Goal: Task Accomplishment & Management: Use online tool/utility

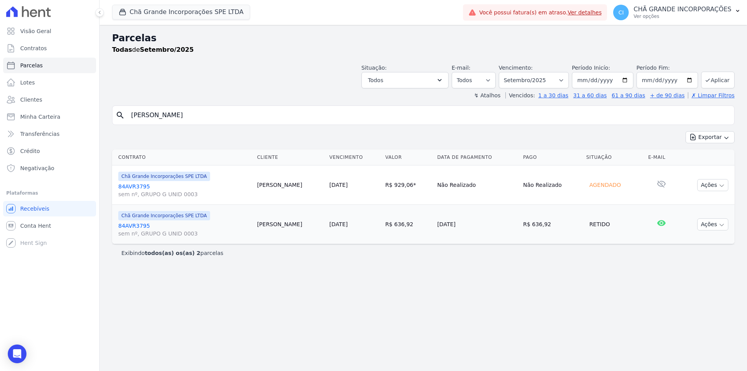
select select
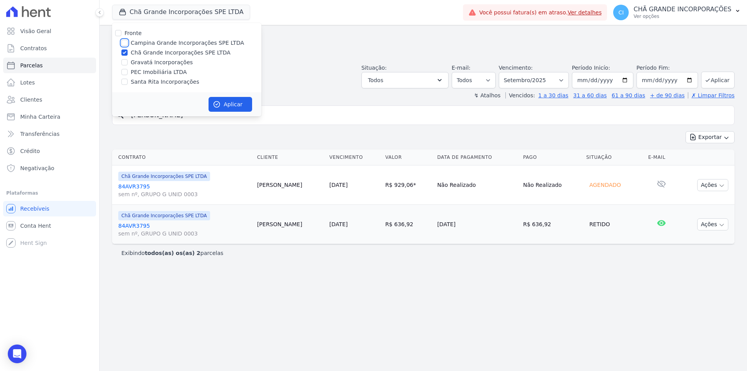
click at [127, 43] on input "Campina Grande Incorporações SPE LTDA" at bounding box center [124, 43] width 6 height 6
checkbox input "true"
click at [124, 51] on input "Chã Grande Incorporações SPE LTDA" at bounding box center [124, 52] width 6 height 6
checkbox input "false"
click at [226, 104] on button "Aplicar" at bounding box center [231, 104] width 44 height 15
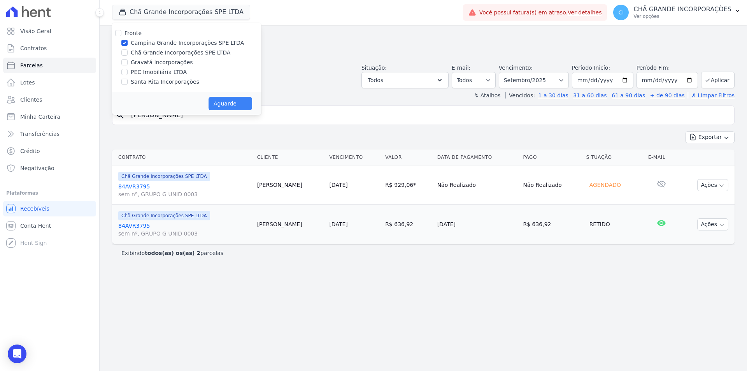
select select
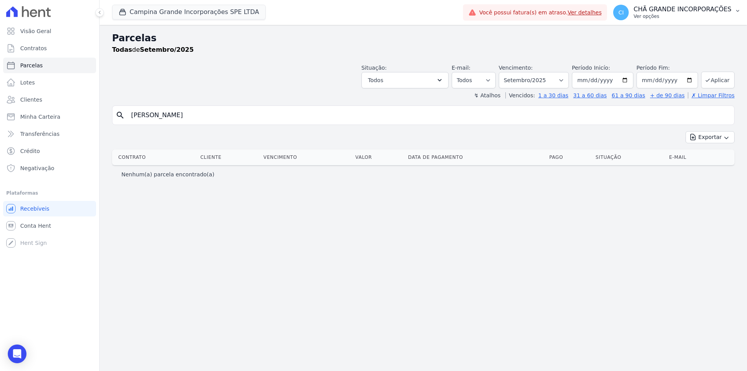
click at [678, 7] on p "CHÃ GRANDE INCORPORAÇÕES" at bounding box center [682, 9] width 98 height 8
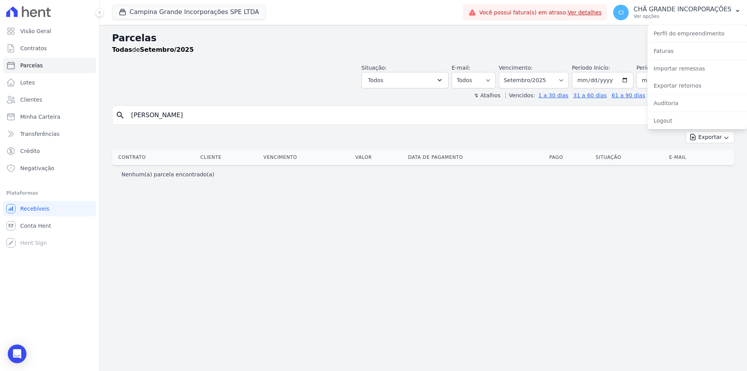
click at [688, 75] on div "Importar remessas" at bounding box center [697, 68] width 100 height 17
click at [690, 70] on link "Importar remessas" at bounding box center [697, 68] width 100 height 14
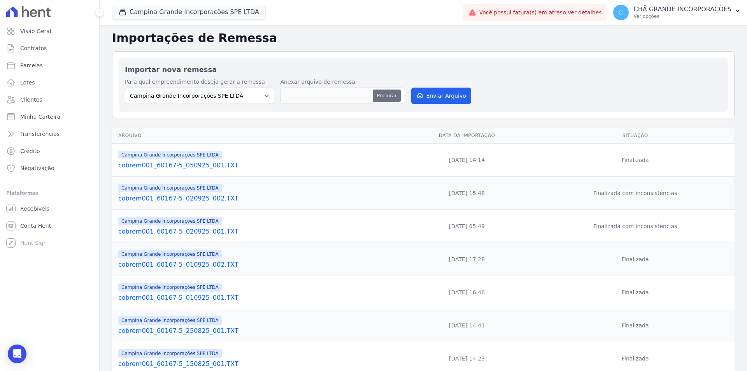
click at [391, 99] on button "Procurar" at bounding box center [387, 95] width 28 height 12
type input "cobrem001_60167-5_080925_001.TXT"
click at [436, 96] on button "Enviar Arquivo" at bounding box center [441, 96] width 60 height 16
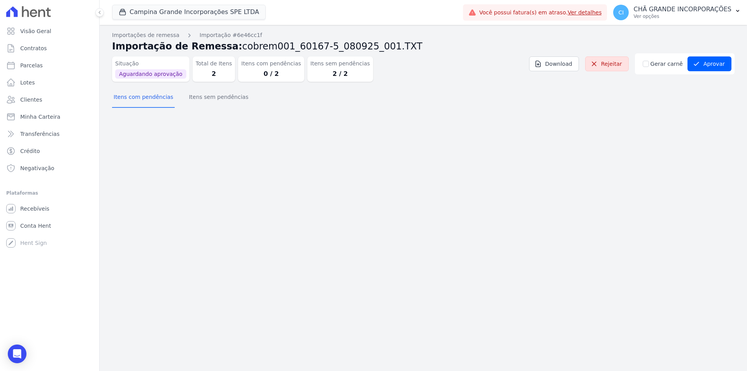
click at [203, 109] on div "Importações de remessa Importação #6e46cc1f Importação de Remessa: cobrem001_60…" at bounding box center [423, 71] width 623 height 81
click at [205, 105] on button "Itens sem pendências" at bounding box center [218, 98] width 63 height 20
click at [207, 102] on button "Itens sem pendências" at bounding box center [218, 98] width 63 height 20
click at [212, 98] on button "Itens sem pendências" at bounding box center [218, 98] width 63 height 20
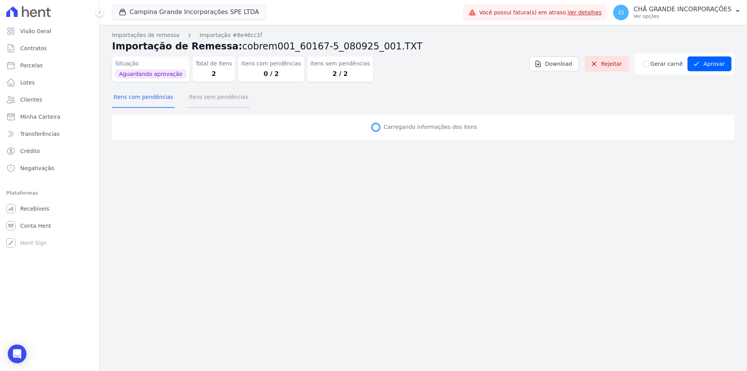
click at [212, 98] on button "Itens sem pendências" at bounding box center [218, 98] width 63 height 20
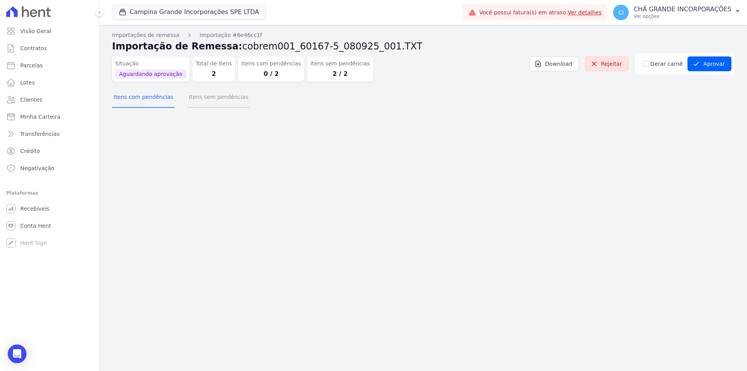
click at [219, 102] on button "Itens sem pendências" at bounding box center [218, 98] width 63 height 20
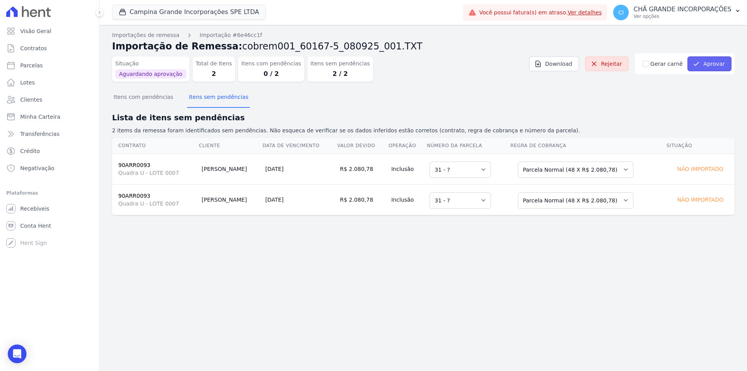
click at [706, 62] on button "Aprovar" at bounding box center [710, 63] width 44 height 15
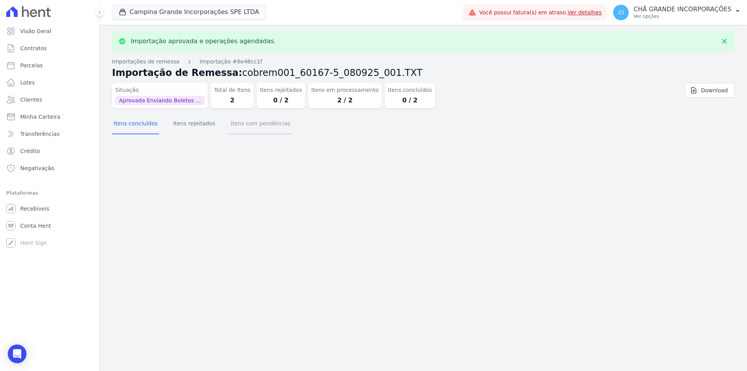
click at [257, 128] on button "Itens com pendências" at bounding box center [260, 124] width 63 height 20
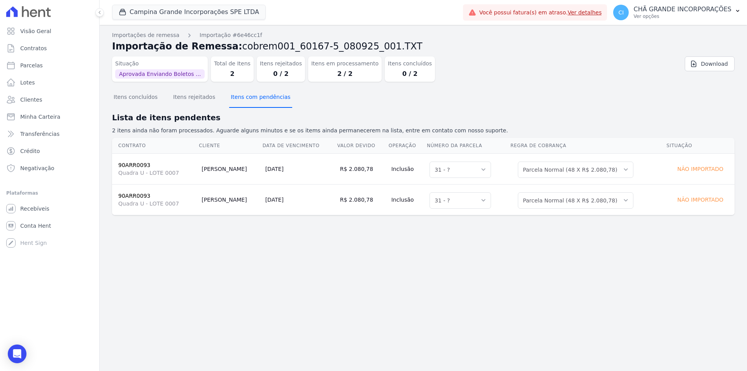
click at [243, 103] on button "Itens com pendências" at bounding box center [260, 98] width 63 height 20
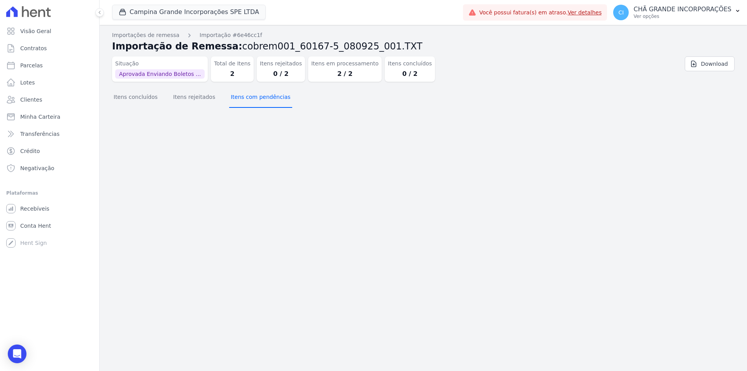
click at [243, 103] on button "Itens com pendências" at bounding box center [260, 98] width 63 height 20
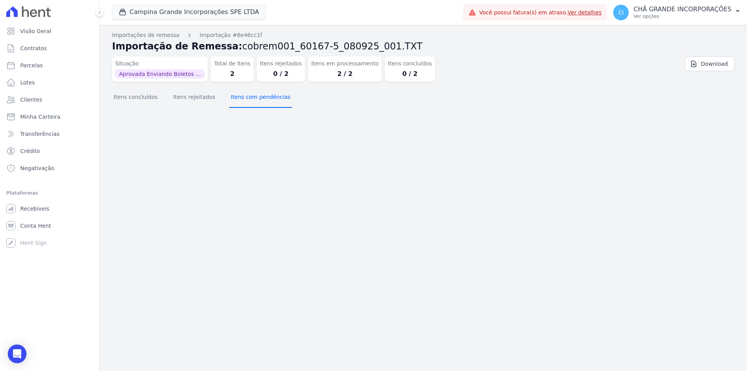
click at [243, 103] on button "Itens com pendências" at bounding box center [260, 98] width 63 height 20
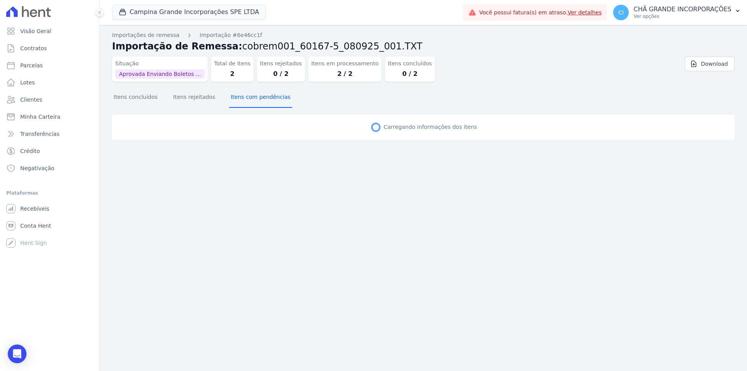
click at [243, 103] on button "Itens com pendências" at bounding box center [260, 98] width 63 height 20
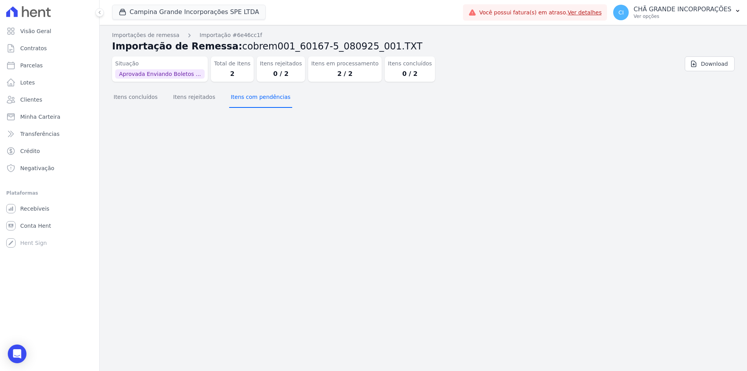
click at [243, 103] on button "Itens com pendências" at bounding box center [260, 98] width 63 height 20
click at [148, 98] on button "Itens concluídos" at bounding box center [135, 98] width 47 height 20
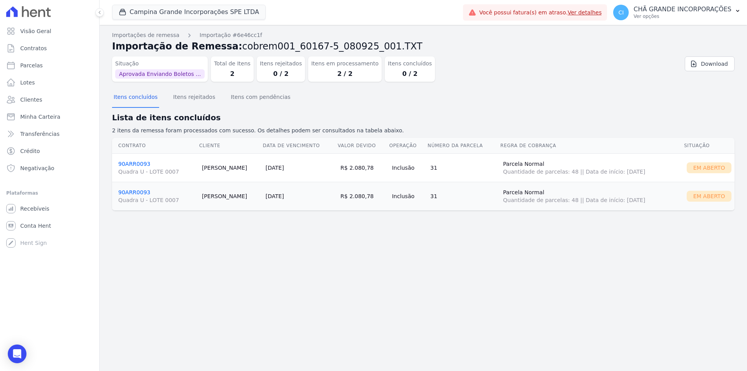
click at [140, 163] on link "90ARR0093 Quadra U - LOTE 0007" at bounding box center [156, 168] width 77 height 15
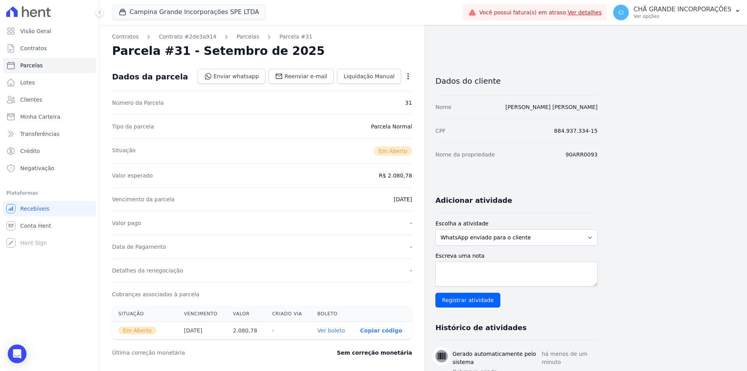
click at [340, 331] on link "Ver boleto" at bounding box center [331, 330] width 28 height 6
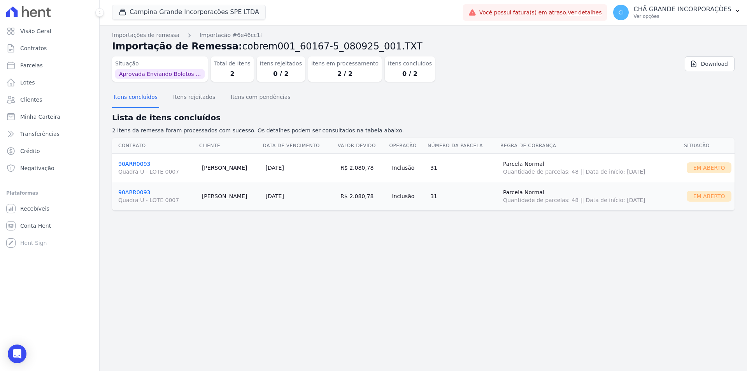
click at [137, 191] on link "90ARR0093 Quadra U - LOTE 0007" at bounding box center [156, 196] width 77 height 15
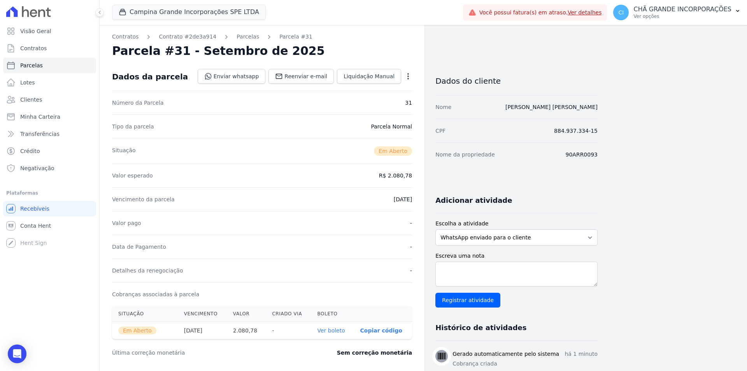
click at [329, 330] on link "Ver boleto" at bounding box center [331, 330] width 28 height 6
